Goal: Task Accomplishment & Management: Use online tool/utility

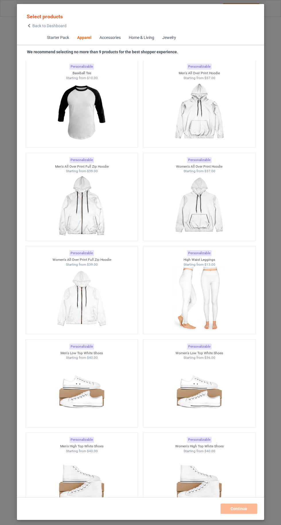
scroll to position [877, 0]
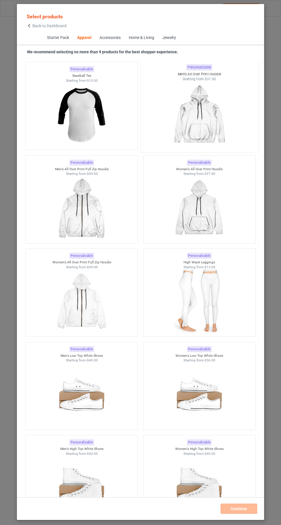
click at [226, 105] on img at bounding box center [199, 115] width 54 height 67
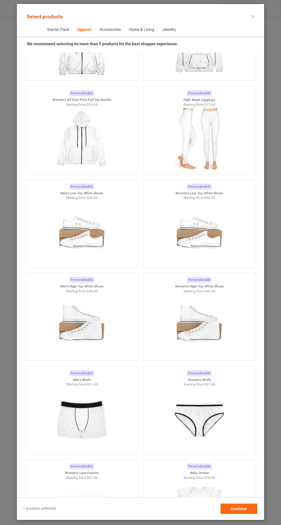
scroll to position [40, 0]
click at [250, 506] on div "Continue" at bounding box center [238, 508] width 37 height 10
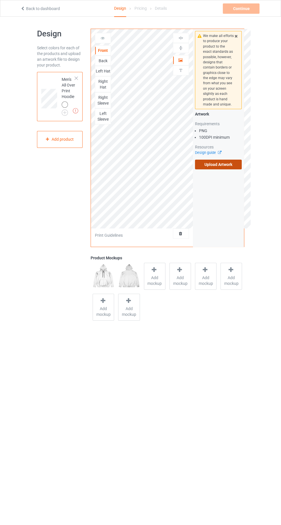
click at [234, 163] on label "Upload Artwork" at bounding box center [218, 164] width 47 height 10
click at [0, 0] on input "Upload Artwork" at bounding box center [0, 0] width 0 height 0
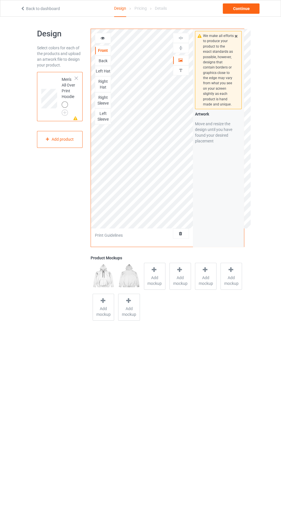
click at [184, 61] on div at bounding box center [180, 60] width 15 height 6
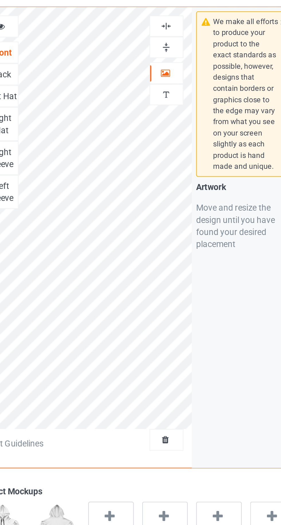
click at [184, 48] on div at bounding box center [180, 47] width 15 height 5
click at [183, 36] on img at bounding box center [180, 37] width 5 height 5
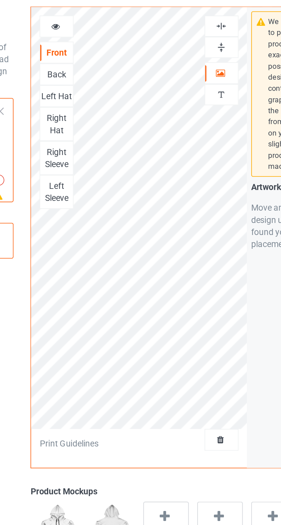
click at [104, 82] on div "Right Hat" at bounding box center [102, 83] width 15 height 11
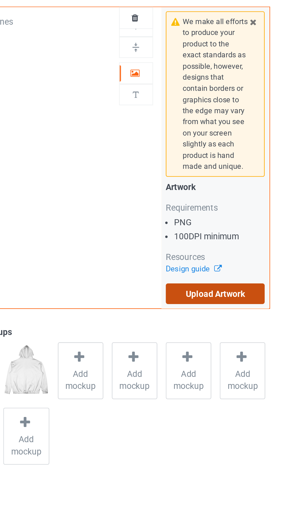
click at [214, 162] on label "Upload Artwork" at bounding box center [218, 164] width 47 height 10
click at [0, 0] on input "Upload Artwork" at bounding box center [0, 0] width 0 height 0
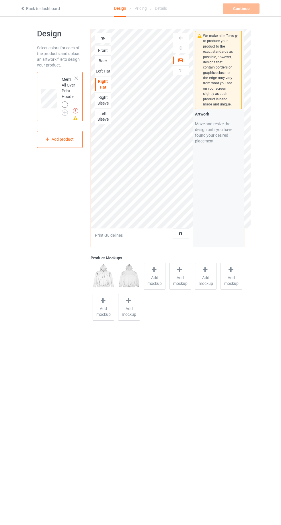
click at [98, 103] on div "Right Sleeve" at bounding box center [102, 99] width 15 height 11
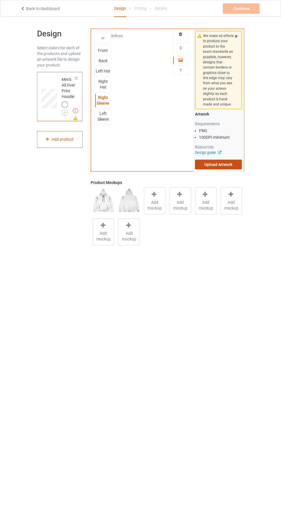
click at [236, 163] on label "Upload Artwork" at bounding box center [218, 164] width 47 height 10
click at [0, 0] on input "Upload Artwork" at bounding box center [0, 0] width 0 height 0
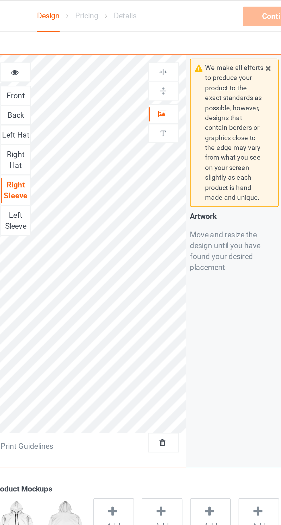
click at [181, 57] on icon at bounding box center [180, 59] width 5 height 4
click at [183, 61] on div at bounding box center [180, 60] width 15 height 6
click at [183, 48] on img at bounding box center [180, 47] width 5 height 5
click at [183, 33] on div at bounding box center [181, 38] width 16 height 10
click at [185, 50] on div at bounding box center [180, 47] width 15 height 5
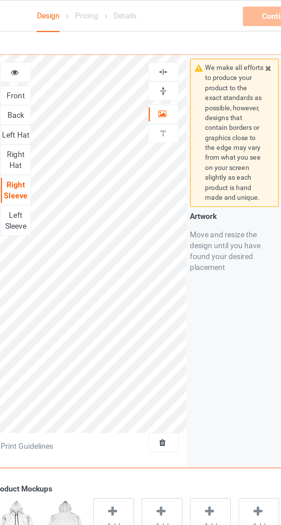
click at [182, 35] on div at bounding box center [181, 38] width 16 height 10
click at [105, 114] on div "Left Sleeve" at bounding box center [102, 116] width 15 height 11
click at [183, 60] on div at bounding box center [180, 60] width 15 height 6
click at [184, 60] on div at bounding box center [180, 60] width 15 height 6
click at [186, 58] on div at bounding box center [180, 60] width 15 height 6
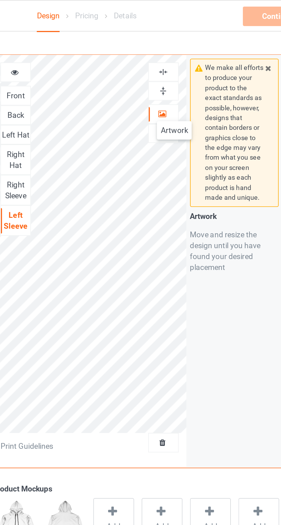
click at [214, 192] on div "We make all efforts to produce your product to the exact standards as possible,…" at bounding box center [218, 138] width 51 height 218
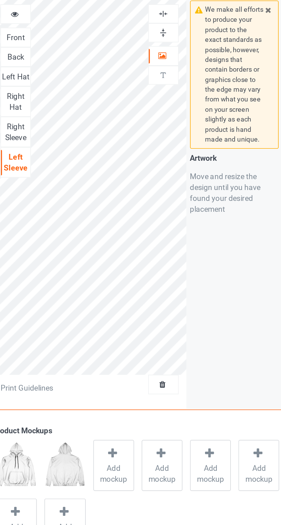
click at [107, 50] on div "Front" at bounding box center [102, 51] width 15 height 6
click at [105, 39] on div at bounding box center [102, 38] width 15 height 6
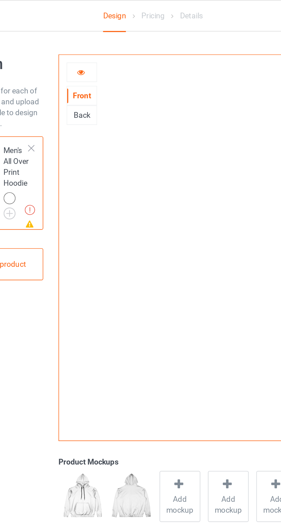
click at [105, 40] on div at bounding box center [102, 38] width 15 height 6
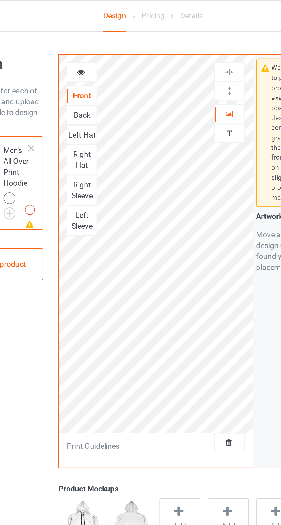
click at [105, 84] on div "Right Hat" at bounding box center [102, 83] width 15 height 11
click at [178, 61] on icon at bounding box center [180, 59] width 5 height 4
click at [180, 49] on img at bounding box center [180, 47] width 5 height 5
click at [180, 39] on img at bounding box center [180, 37] width 5 height 5
click at [104, 71] on div "Left Hat" at bounding box center [102, 71] width 15 height 6
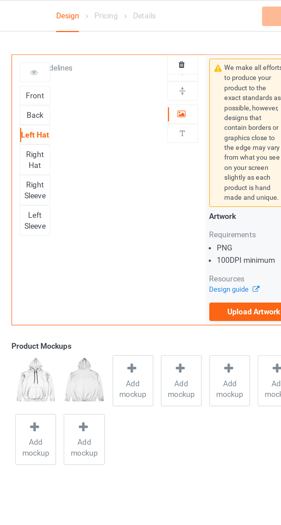
click at [103, 101] on div "Right Sleeve" at bounding box center [102, 99] width 15 height 11
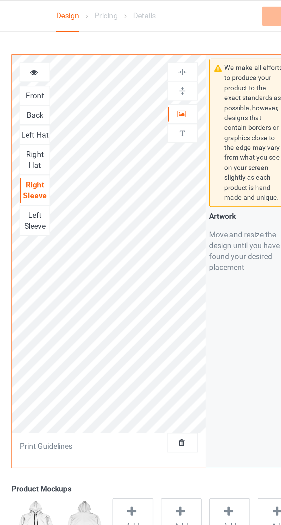
click at [104, 116] on div "Left Sleeve" at bounding box center [102, 116] width 15 height 11
click at [183, 59] on div at bounding box center [180, 60] width 15 height 6
click at [108, 52] on div "Front" at bounding box center [102, 51] width 15 height 6
click at [102, 39] on icon at bounding box center [102, 37] width 5 height 4
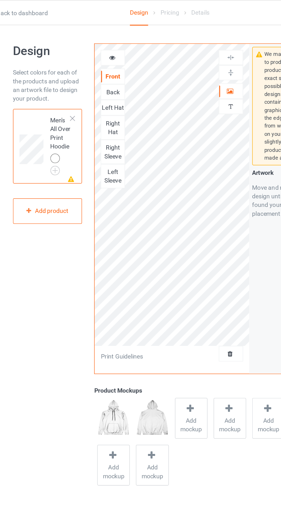
click at [181, 59] on icon at bounding box center [180, 59] width 5 height 4
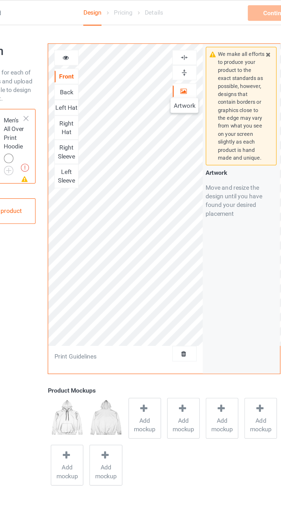
click at [183, 49] on img at bounding box center [180, 47] width 5 height 5
click at [105, 71] on div "Left Hat" at bounding box center [102, 71] width 15 height 6
click at [180, 60] on icon at bounding box center [180, 59] width 5 height 4
click at [184, 50] on div at bounding box center [180, 47] width 15 height 5
click at [183, 38] on img at bounding box center [180, 37] width 5 height 5
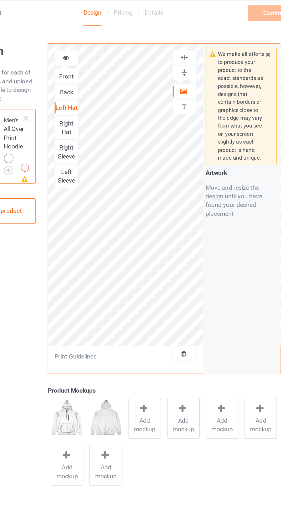
click at [104, 86] on div "Right Hat" at bounding box center [102, 83] width 15 height 11
click at [180, 59] on icon at bounding box center [180, 59] width 5 height 4
click at [183, 50] on img at bounding box center [180, 47] width 5 height 5
click at [183, 38] on img at bounding box center [180, 37] width 5 height 5
click at [104, 101] on div "Right Sleeve" at bounding box center [102, 99] width 15 height 11
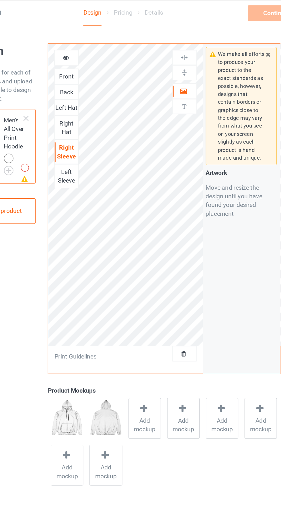
click at [178, 61] on icon at bounding box center [180, 59] width 5 height 4
click at [180, 57] on icon at bounding box center [180, 59] width 5 height 4
click at [184, 39] on div at bounding box center [180, 37] width 15 height 5
click at [103, 115] on div "Left Sleeve" at bounding box center [102, 116] width 15 height 11
click at [180, 58] on icon at bounding box center [180, 59] width 5 height 4
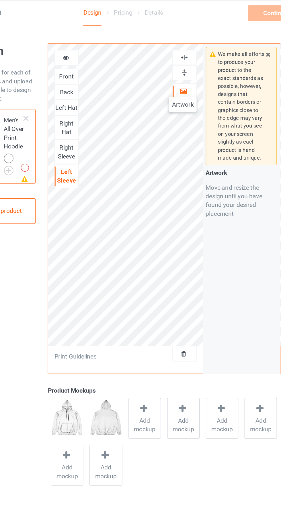
click at [183, 48] on img at bounding box center [180, 47] width 5 height 5
click at [183, 35] on div at bounding box center [180, 37] width 15 height 5
click at [104, 39] on icon at bounding box center [102, 37] width 5 height 4
